Goal: Answer question/provide support: Share knowledge or assist other users

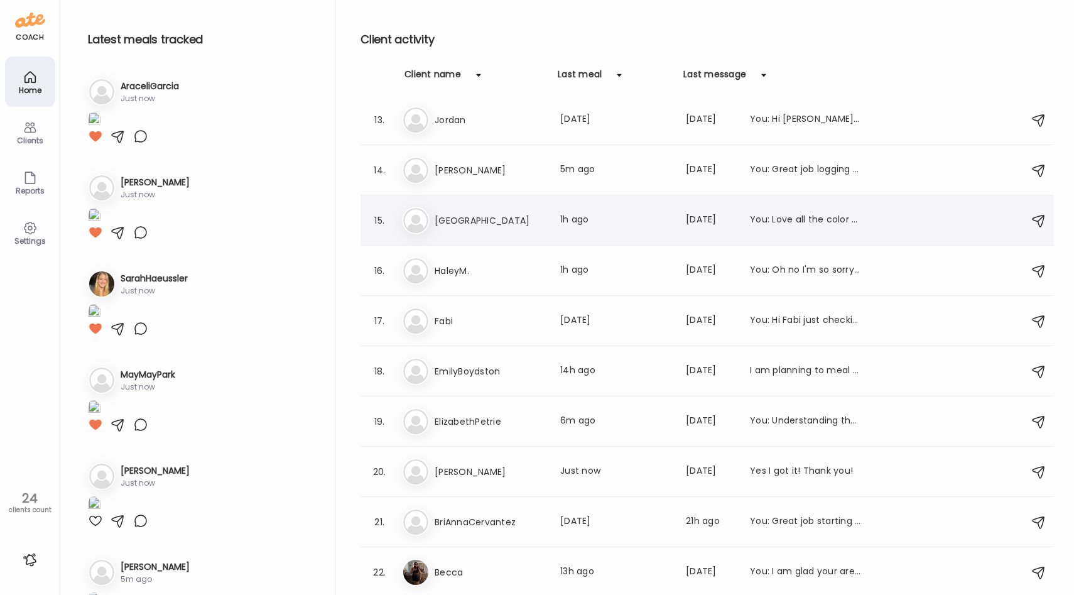
scroll to position [604, 0]
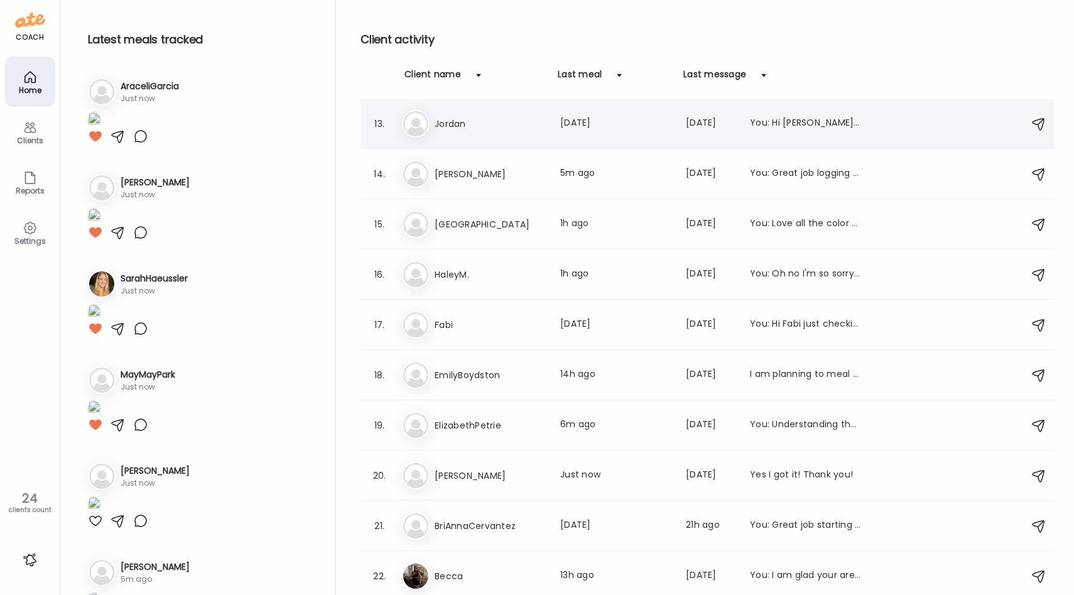
click at [540, 135] on div "[PERSON_NAME] Last meal: [DATE] Last message: [DATE] You: Hi [PERSON_NAME]! I a…" at bounding box center [709, 124] width 614 height 28
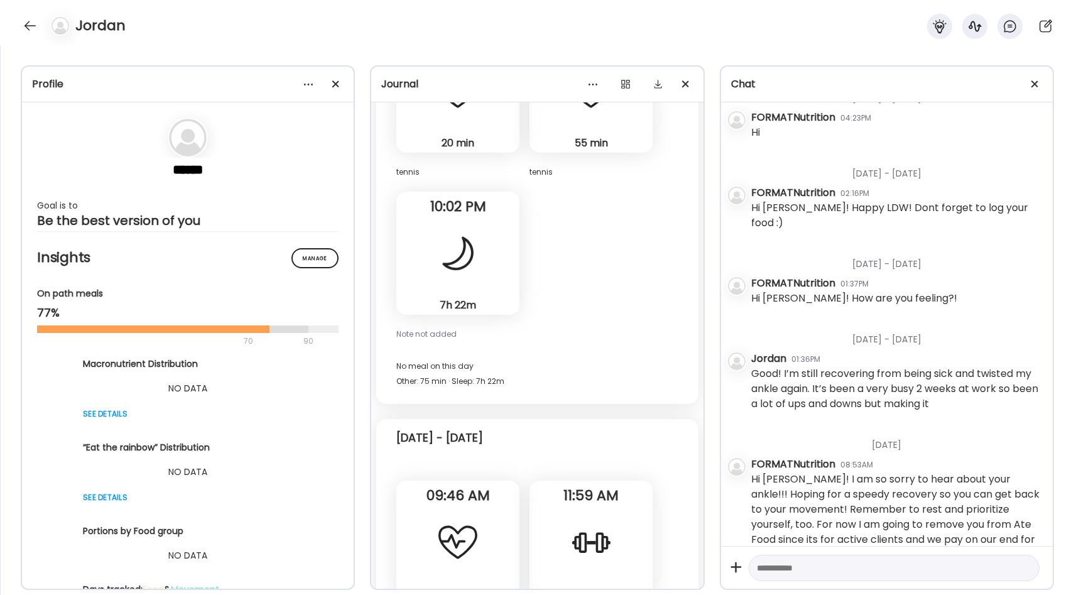
scroll to position [18226, 0]
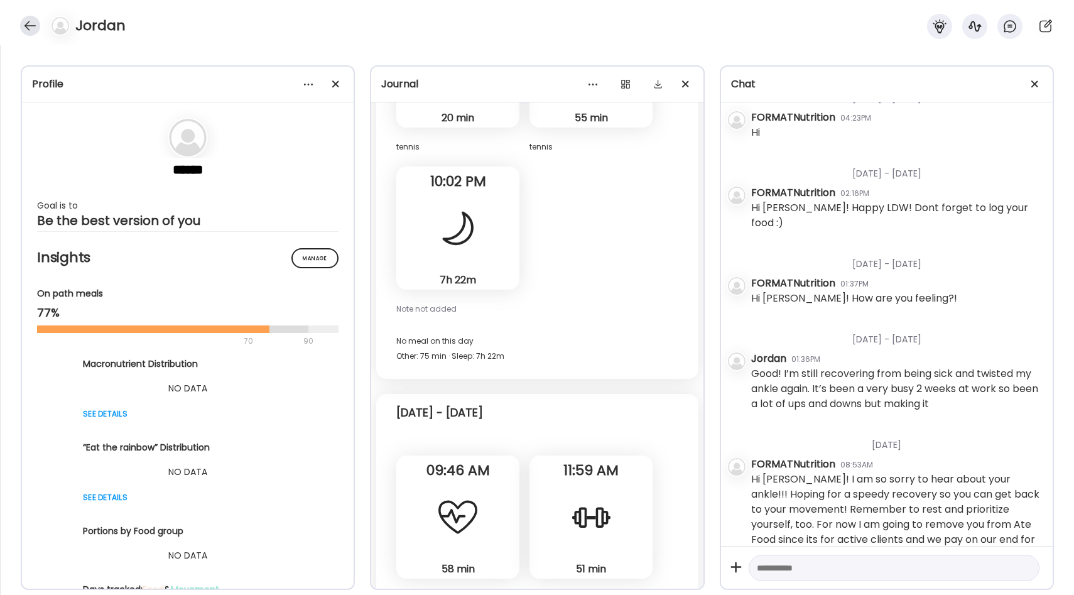
click at [27, 32] on div at bounding box center [30, 26] width 20 height 20
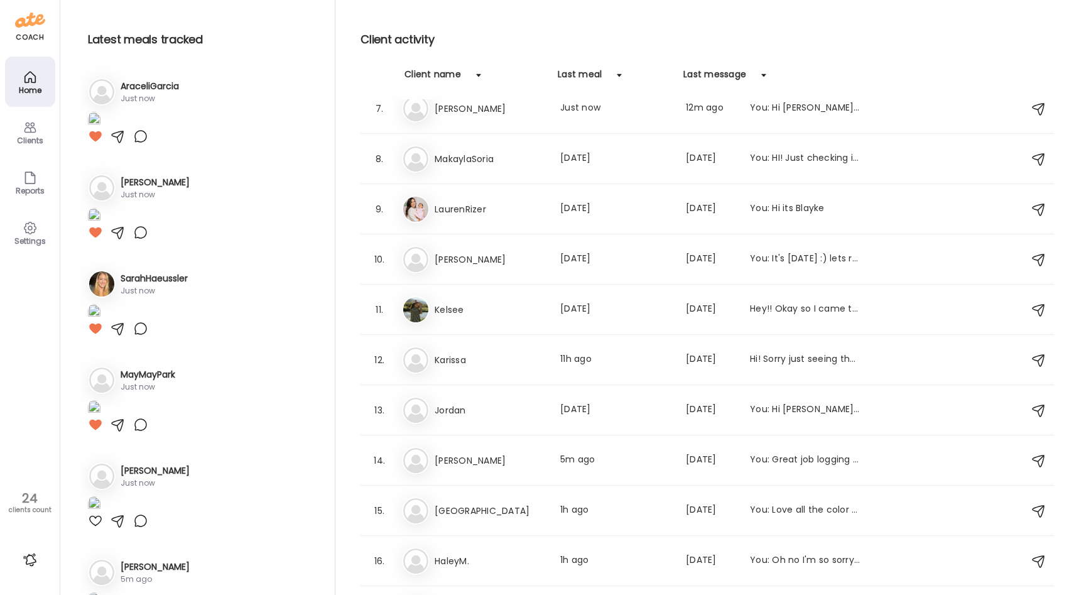
scroll to position [0, 0]
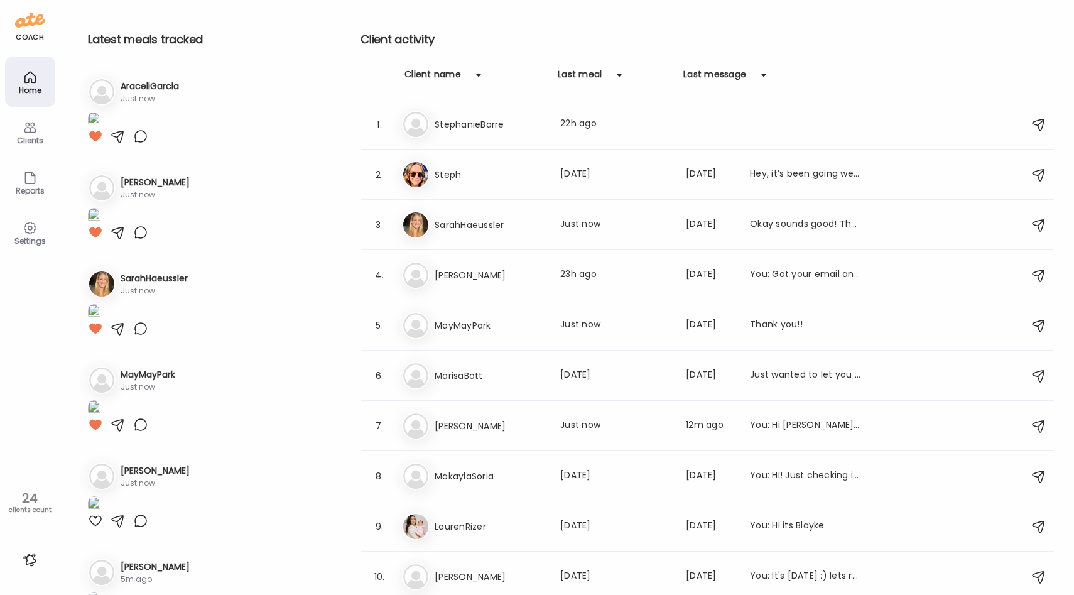
click at [28, 229] on icon at bounding box center [30, 227] width 15 height 15
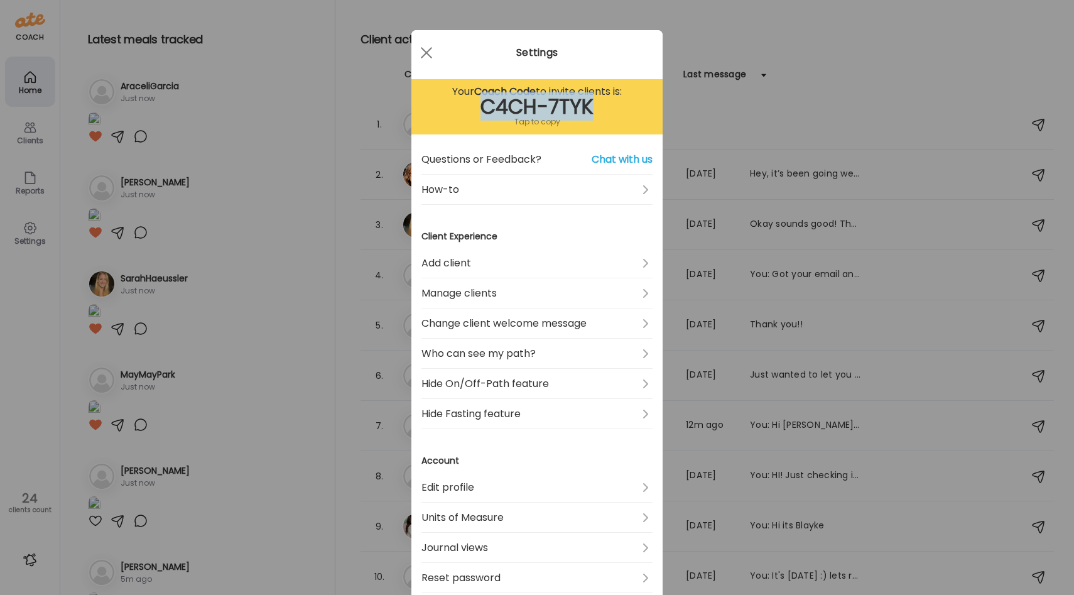
drag, startPoint x: 480, startPoint y: 109, endPoint x: 622, endPoint y: 109, distance: 142.6
click at [622, 109] on div "C4CH-7TYK" at bounding box center [536, 106] width 231 height 15
click at [426, 54] on div at bounding box center [426, 52] width 25 height 25
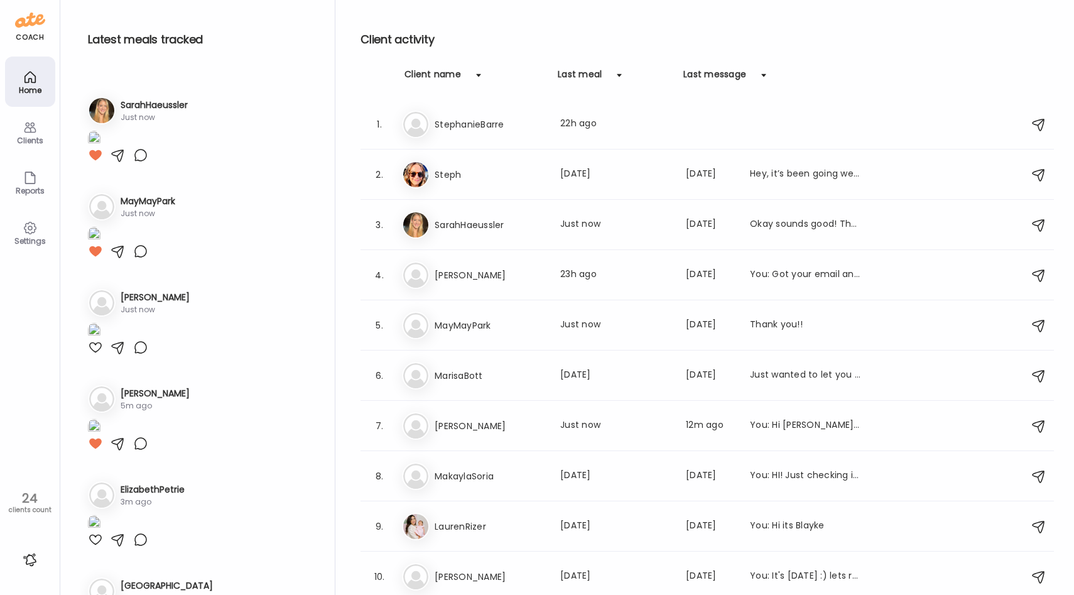
click at [492, 27] on div "Client activity Client name Last meal Last message 1. St StephanieBarre Last me…" at bounding box center [707, 300] width 693 height 601
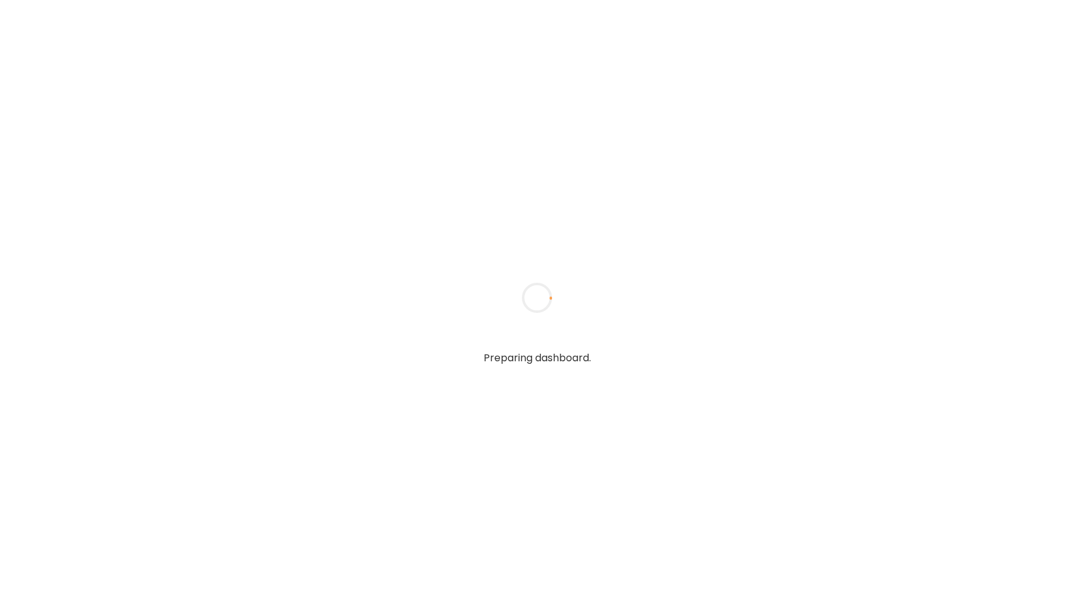
type input "**********"
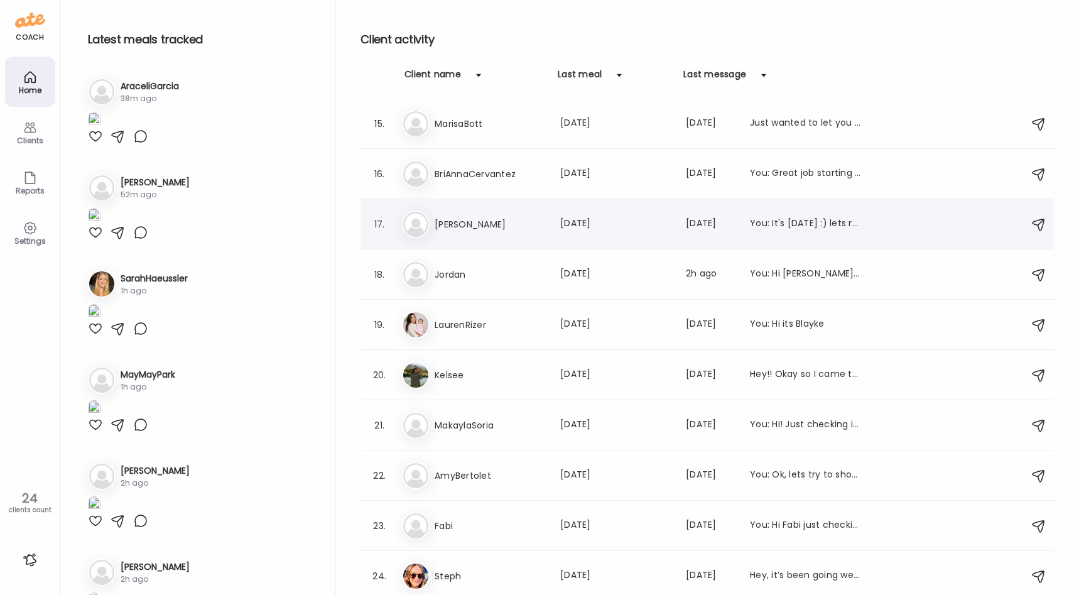
scroll to position [646, 0]
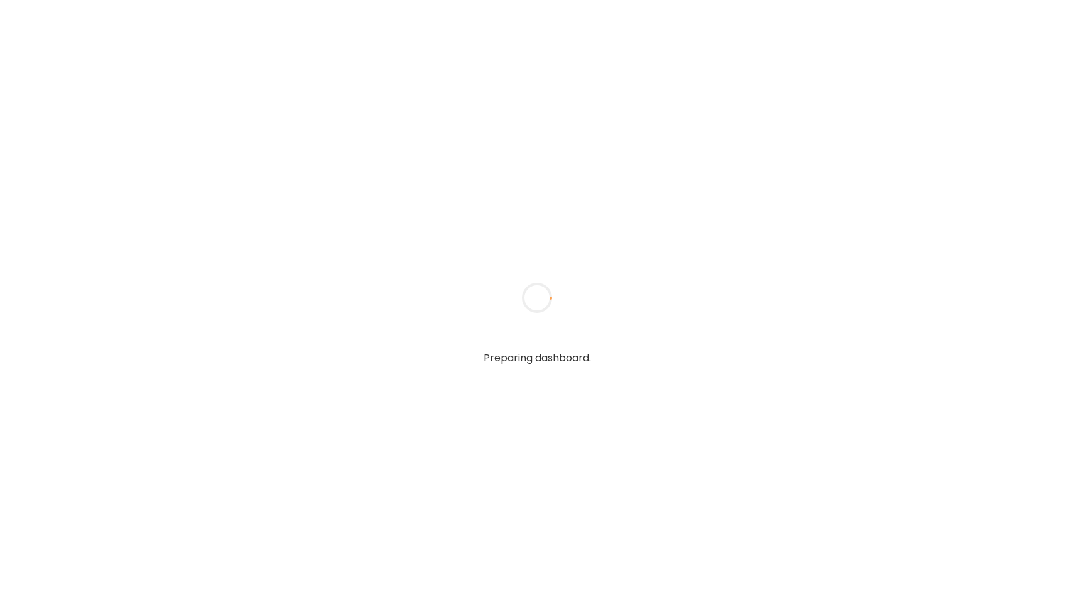
type input "**********"
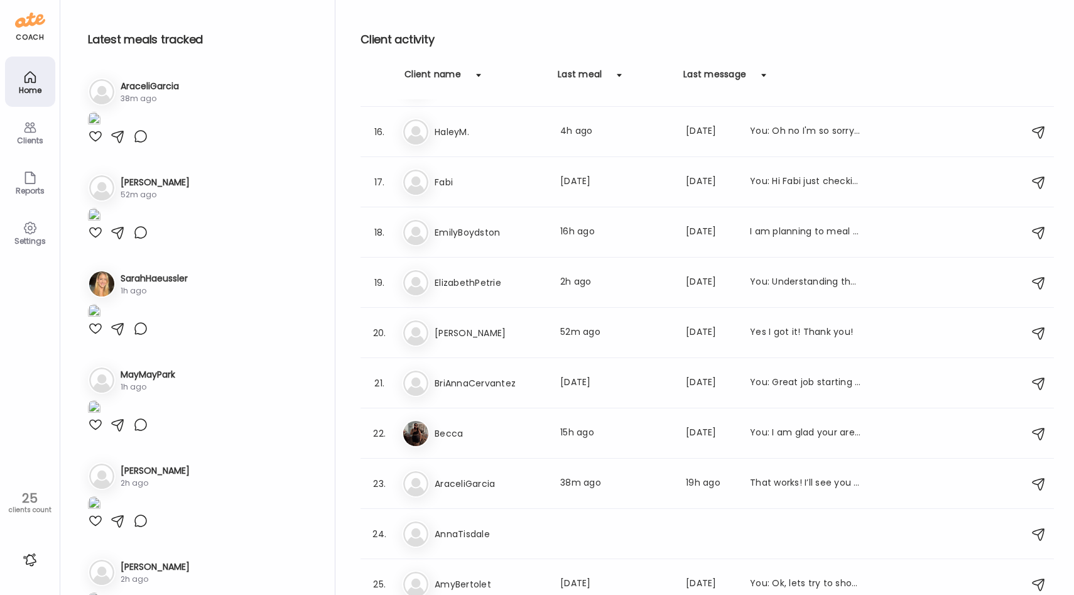
scroll to position [754, 0]
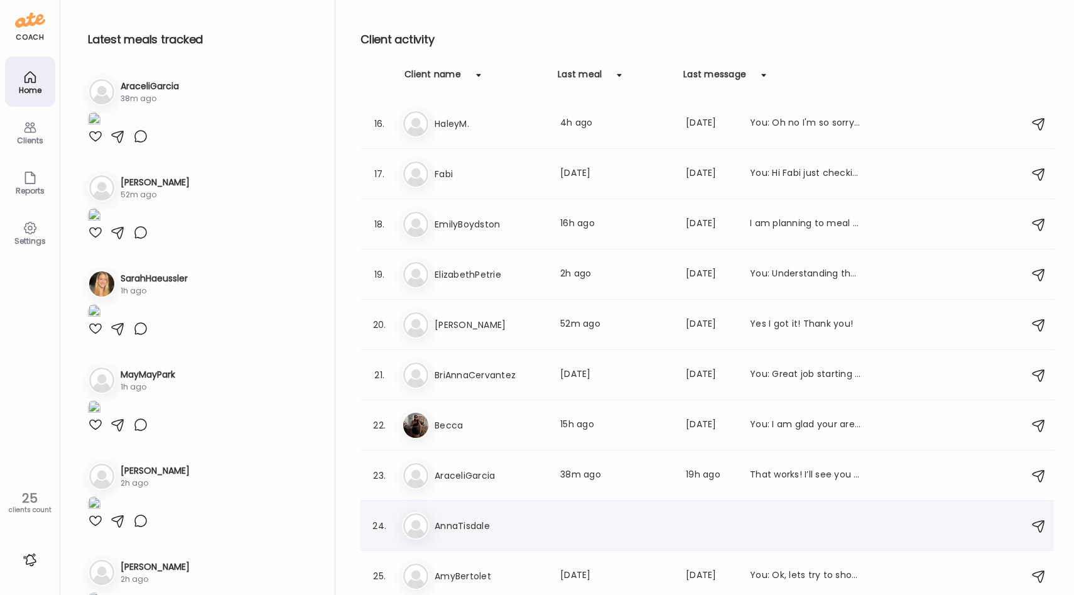
click at [496, 533] on div "An [GEOGRAPHIC_DATA]" at bounding box center [709, 526] width 614 height 28
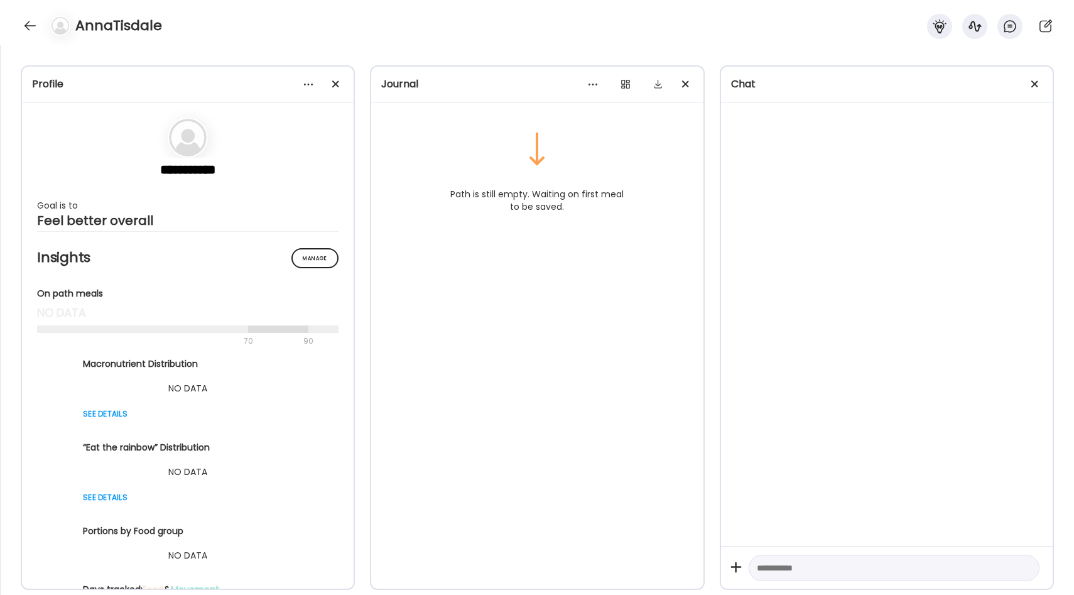
click at [816, 566] on textarea at bounding box center [883, 567] width 252 height 15
type textarea "**********"
click at [27, 23] on div at bounding box center [30, 26] width 20 height 20
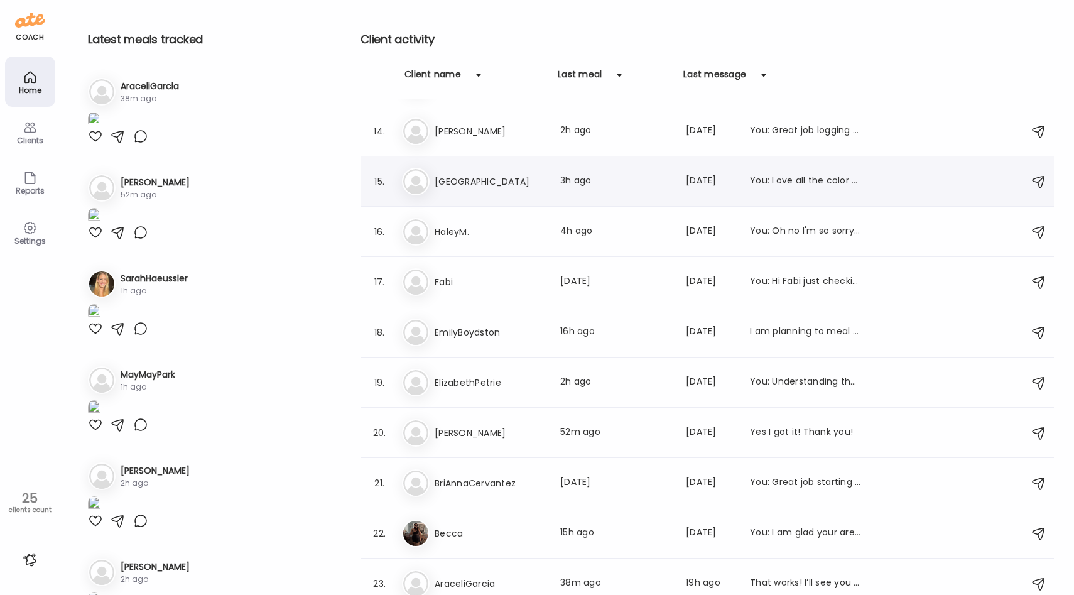
scroll to position [634, 0]
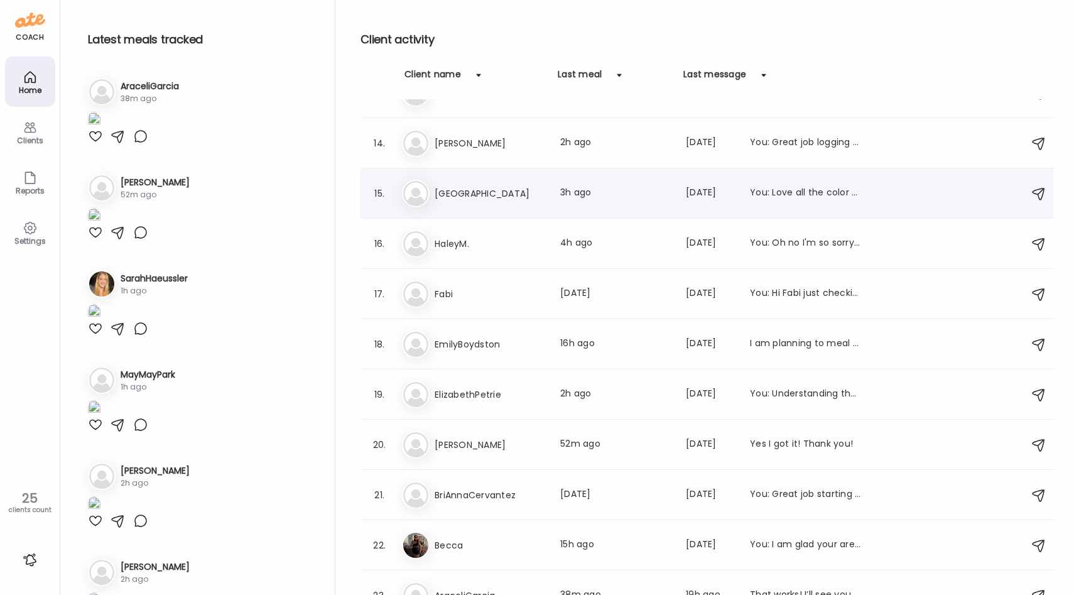
click at [505, 199] on h3 "[GEOGRAPHIC_DATA]" at bounding box center [490, 193] width 111 height 15
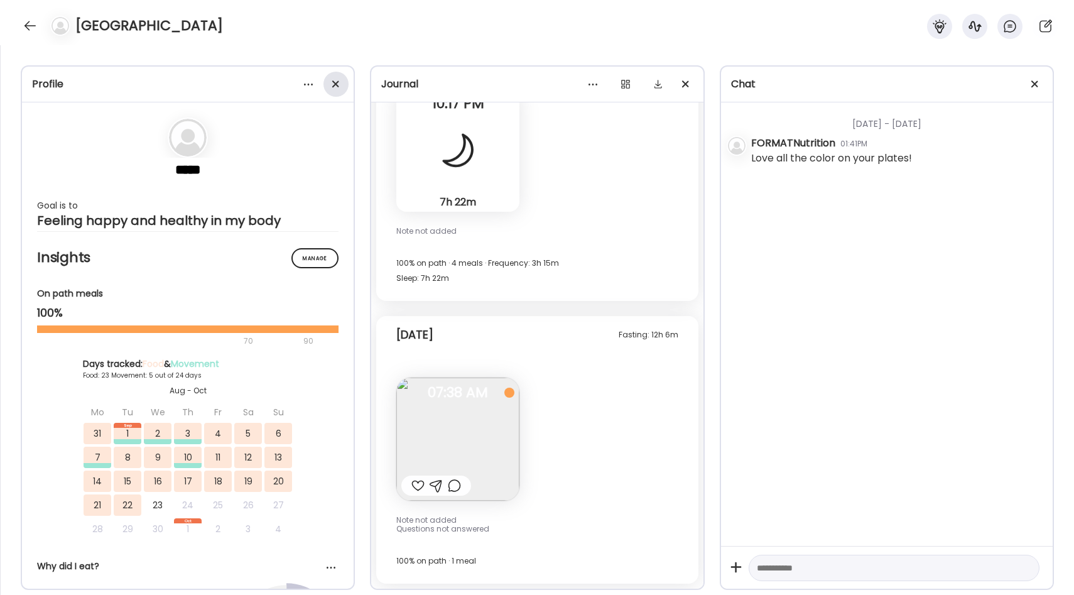
click at [340, 90] on div at bounding box center [335, 84] width 25 height 25
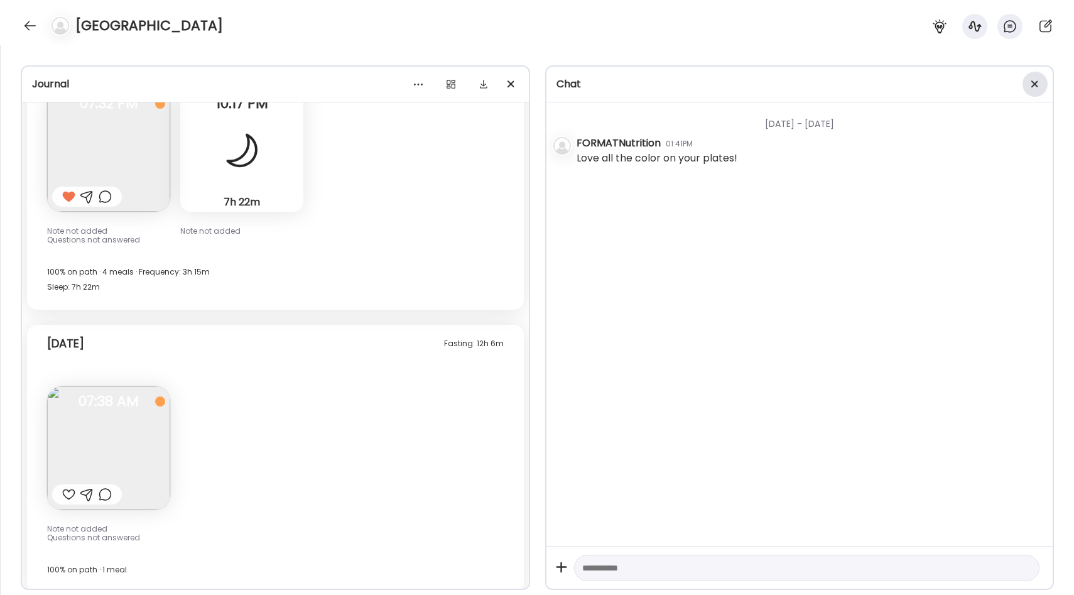
click at [1037, 87] on span at bounding box center [1034, 83] width 7 height 7
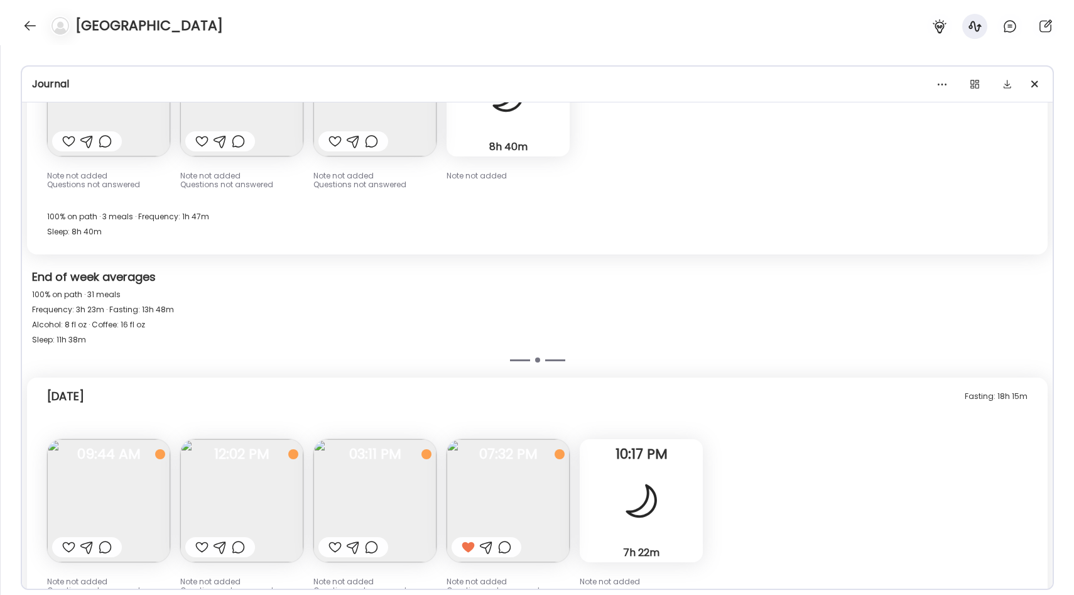
scroll to position [7941, 0]
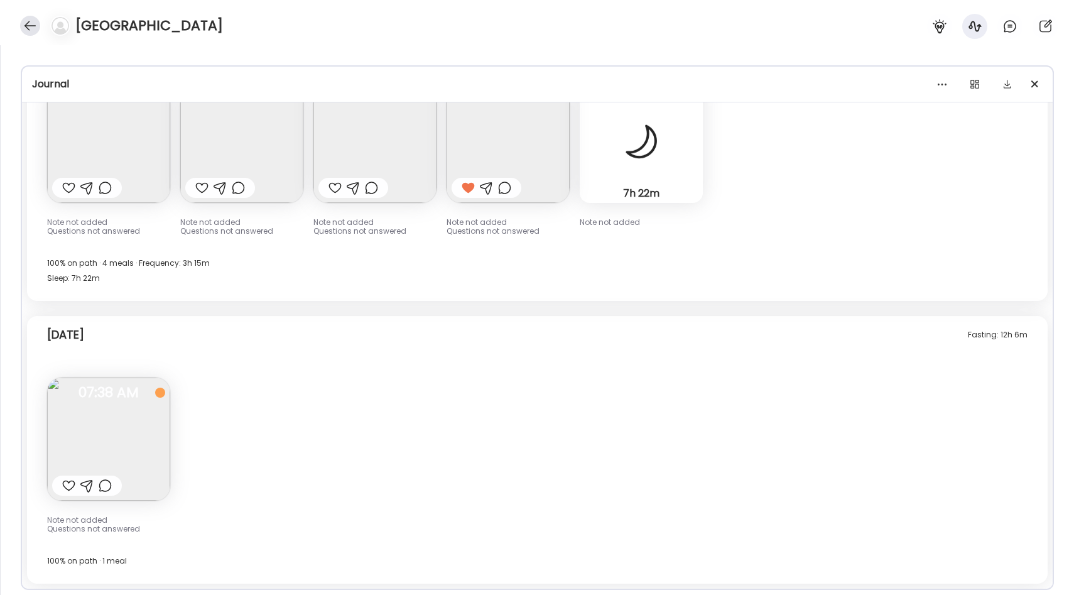
click at [26, 28] on div at bounding box center [30, 26] width 20 height 20
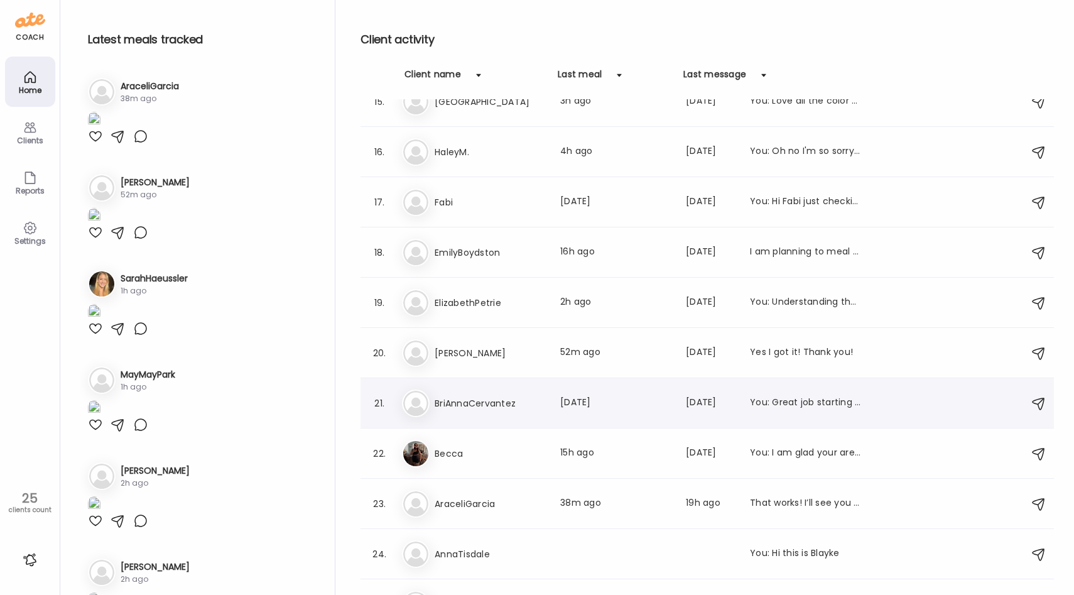
scroll to position [754, 0]
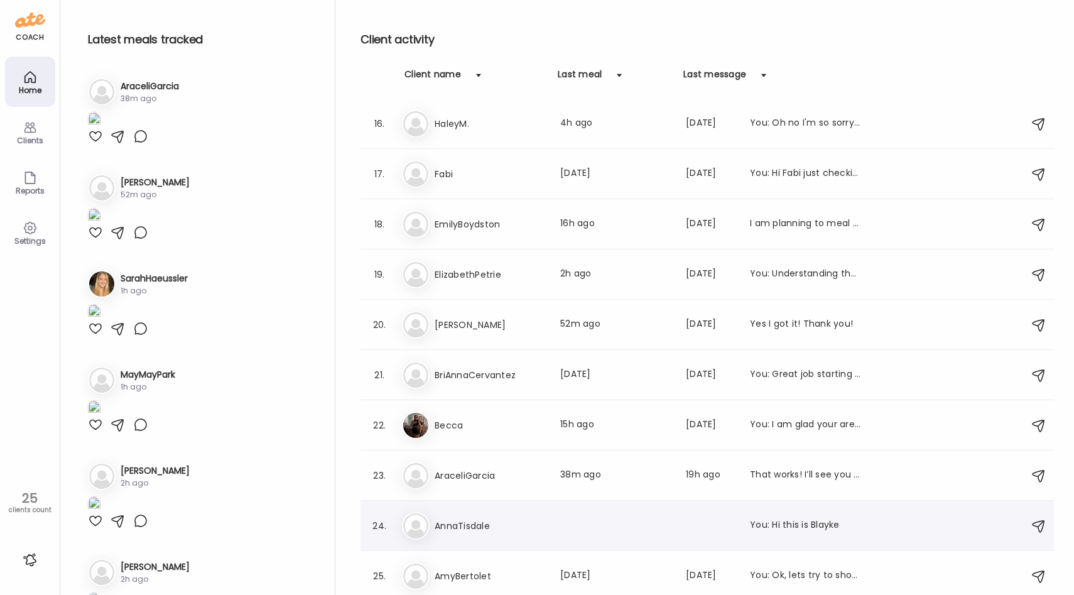
click at [531, 516] on div "An AnnaTisdale You: Hi this is Blayke" at bounding box center [709, 526] width 614 height 28
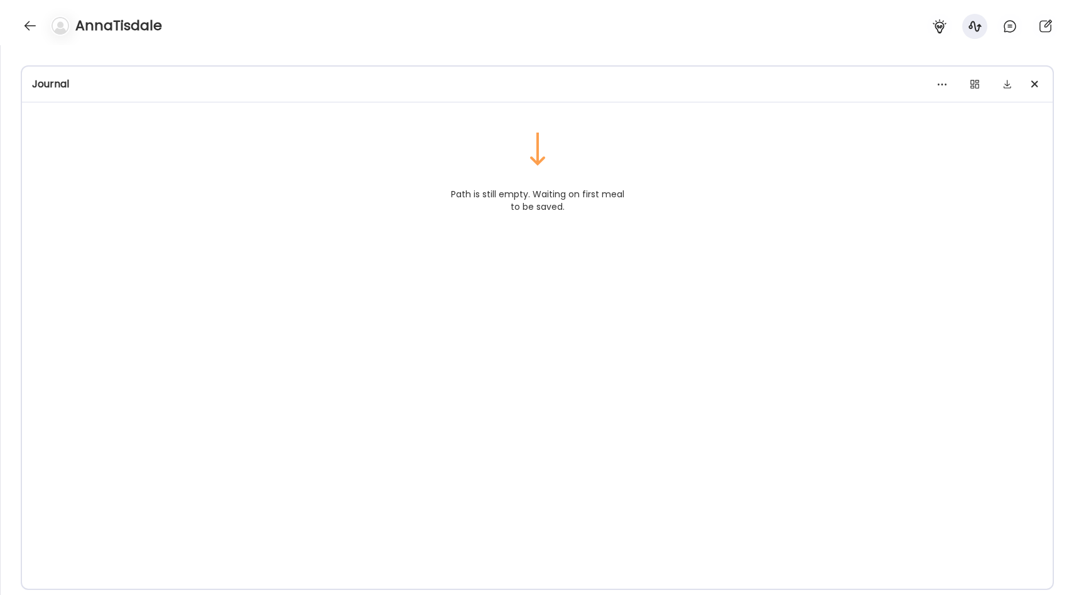
scroll to position [0, 0]
click at [1033, 79] on div at bounding box center [1035, 84] width 25 height 25
click at [940, 35] on div at bounding box center [939, 26] width 25 height 25
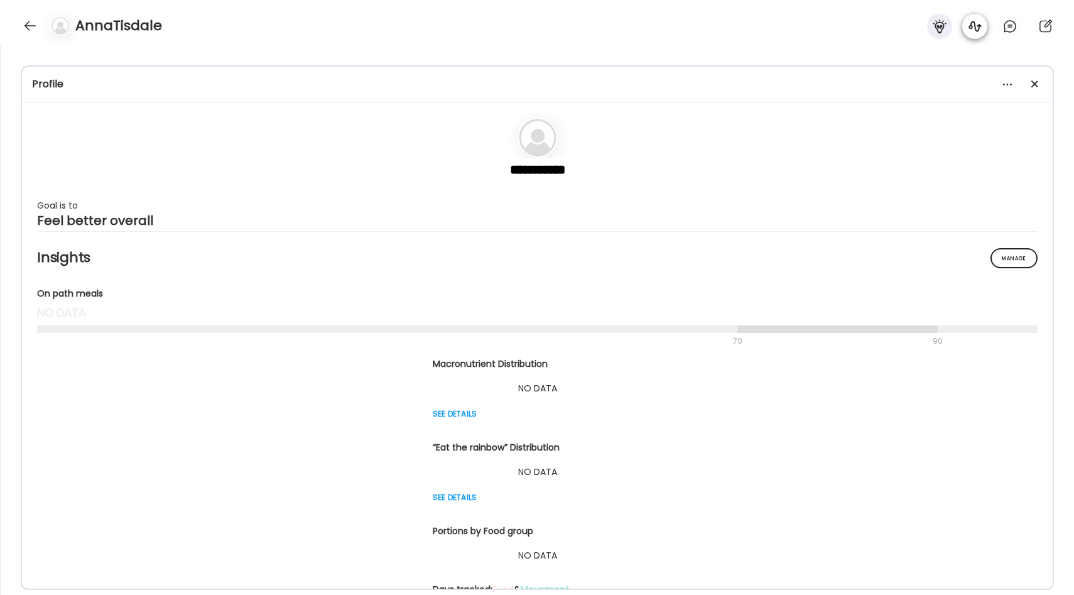
click at [971, 28] on icon at bounding box center [975, 26] width 13 height 11
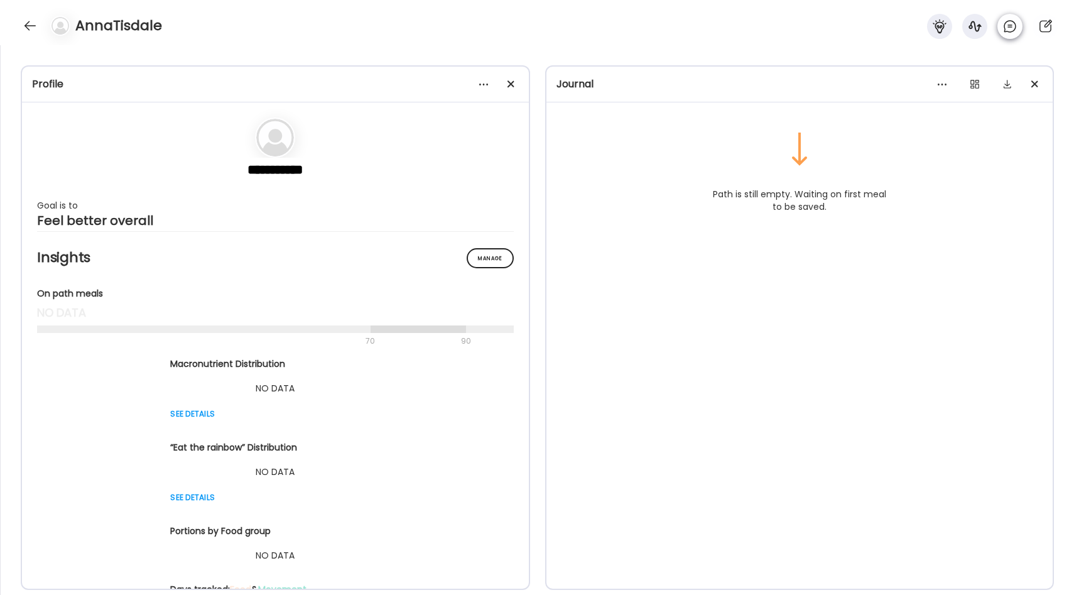
click at [1001, 28] on div at bounding box center [1009, 26] width 25 height 25
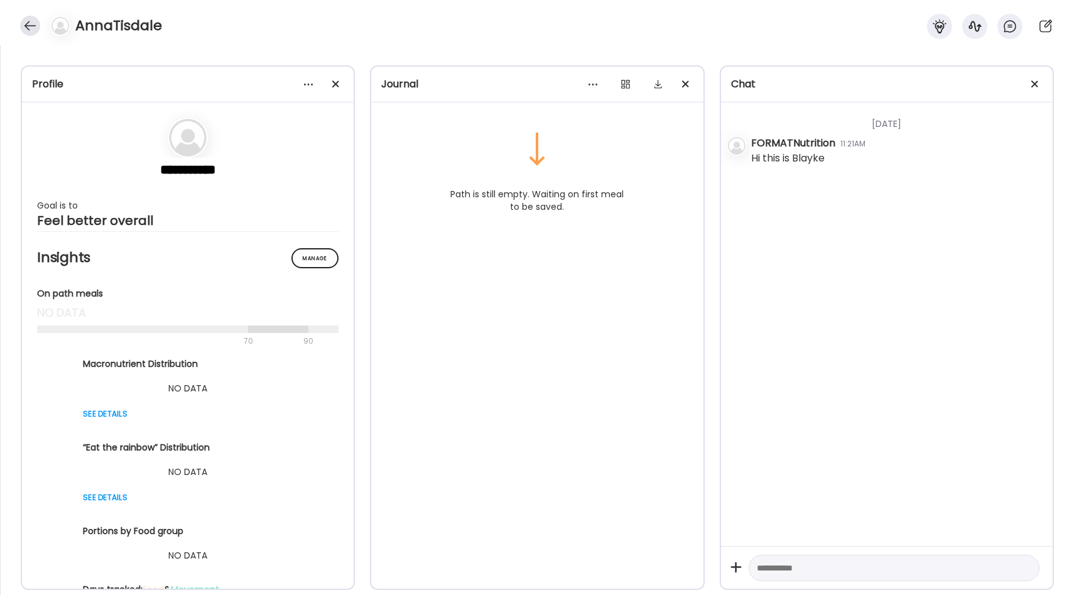
click at [33, 26] on div at bounding box center [30, 26] width 20 height 20
